Goal: Information Seeking & Learning: Learn about a topic

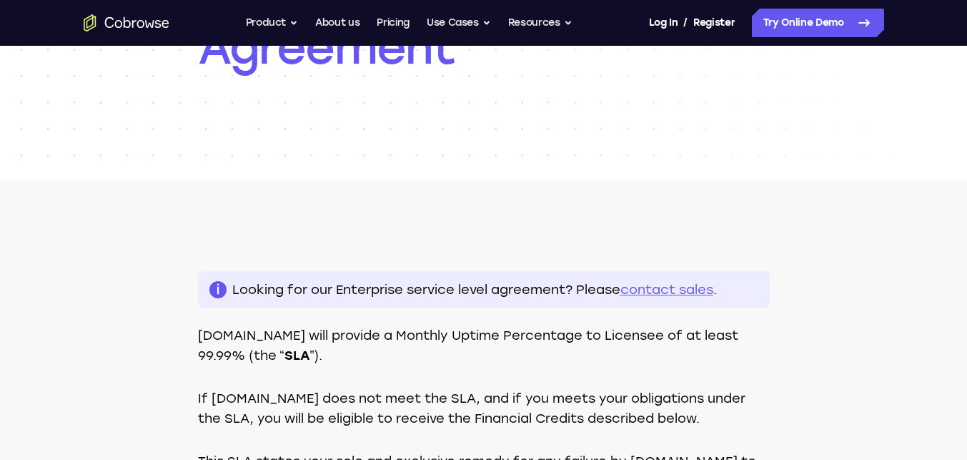
scroll to position [219, 0]
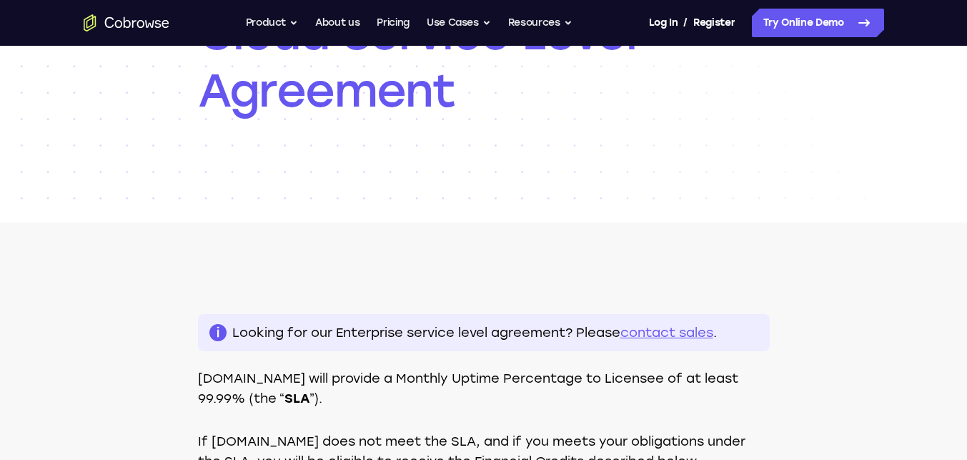
scroll to position [176, 0]
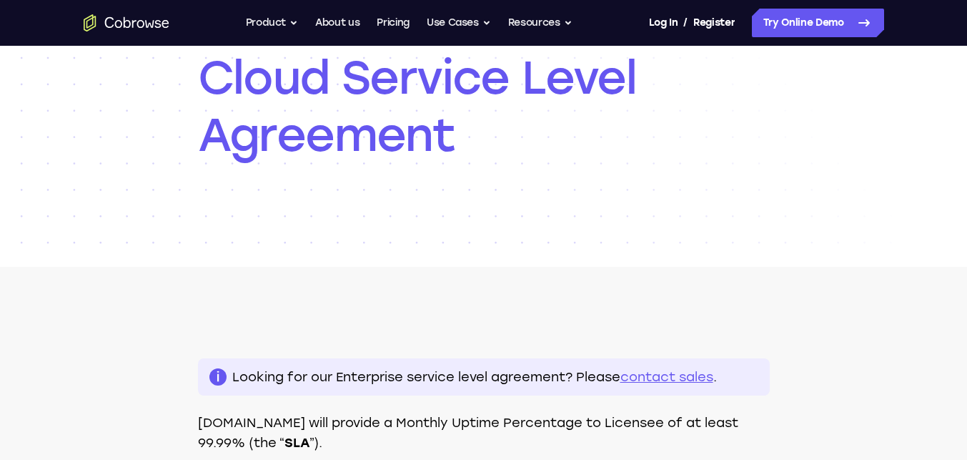
scroll to position [117, 0]
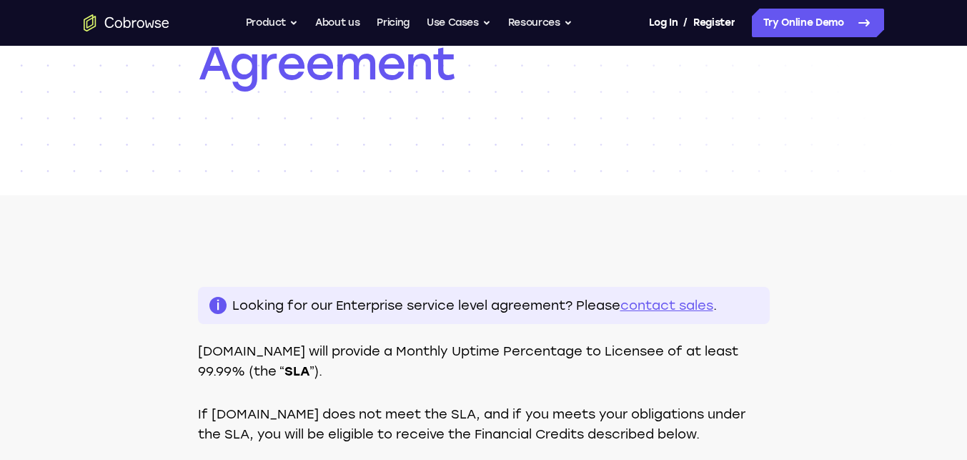
scroll to position [199, 0]
